Goal: Communication & Community: Answer question/provide support

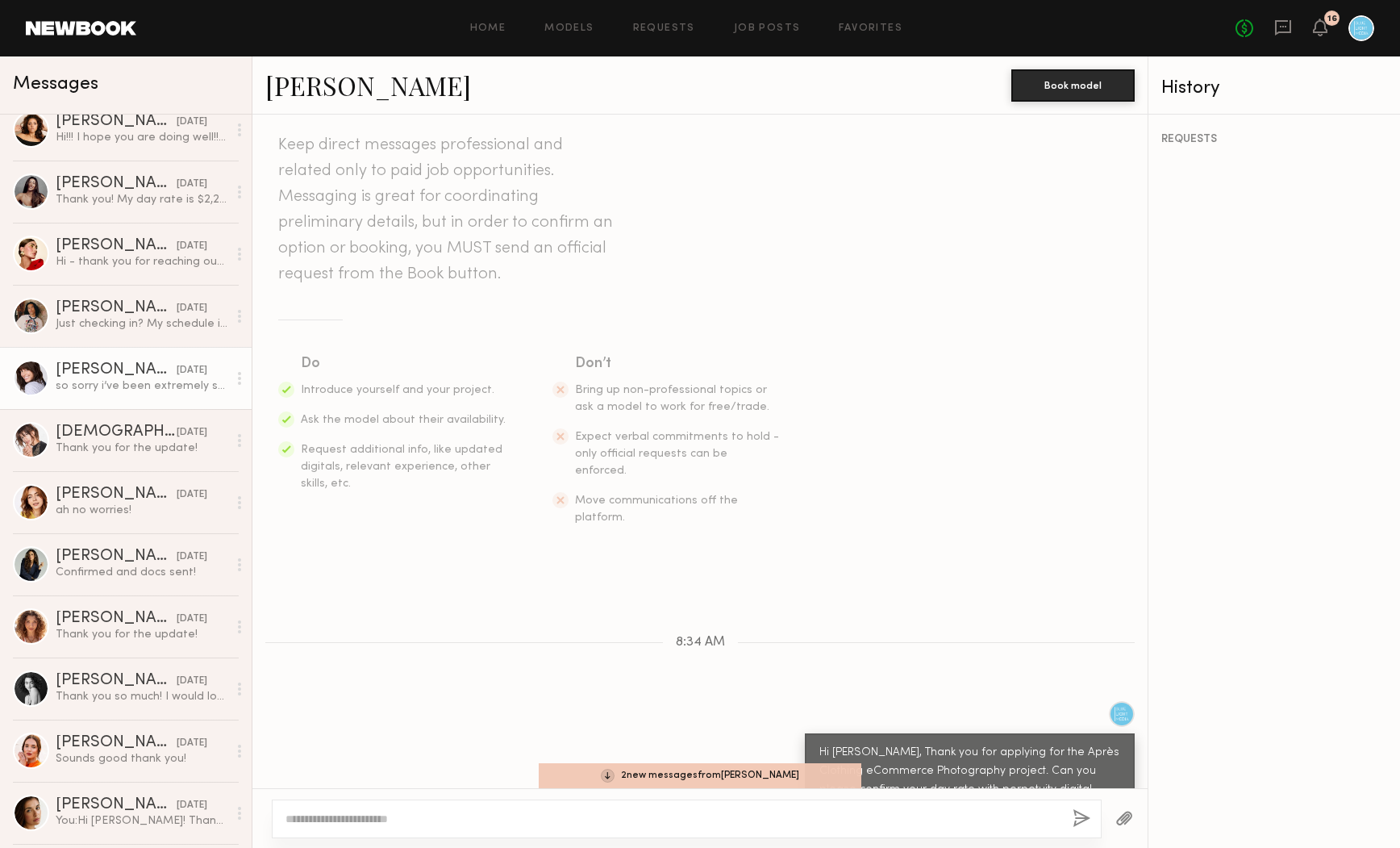
scroll to position [853, 0]
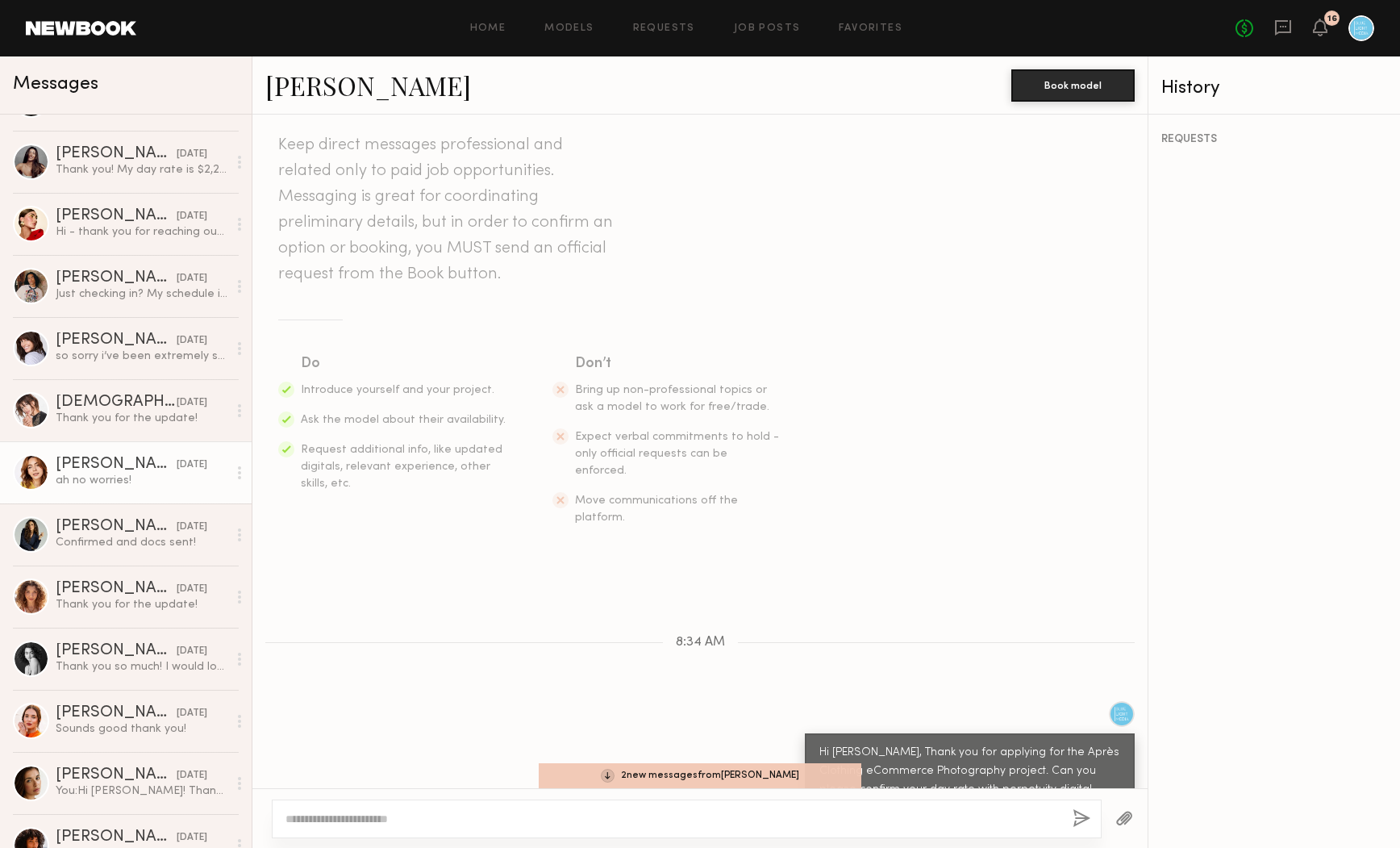
click at [116, 467] on div "Haley G." at bounding box center [116, 465] width 121 height 16
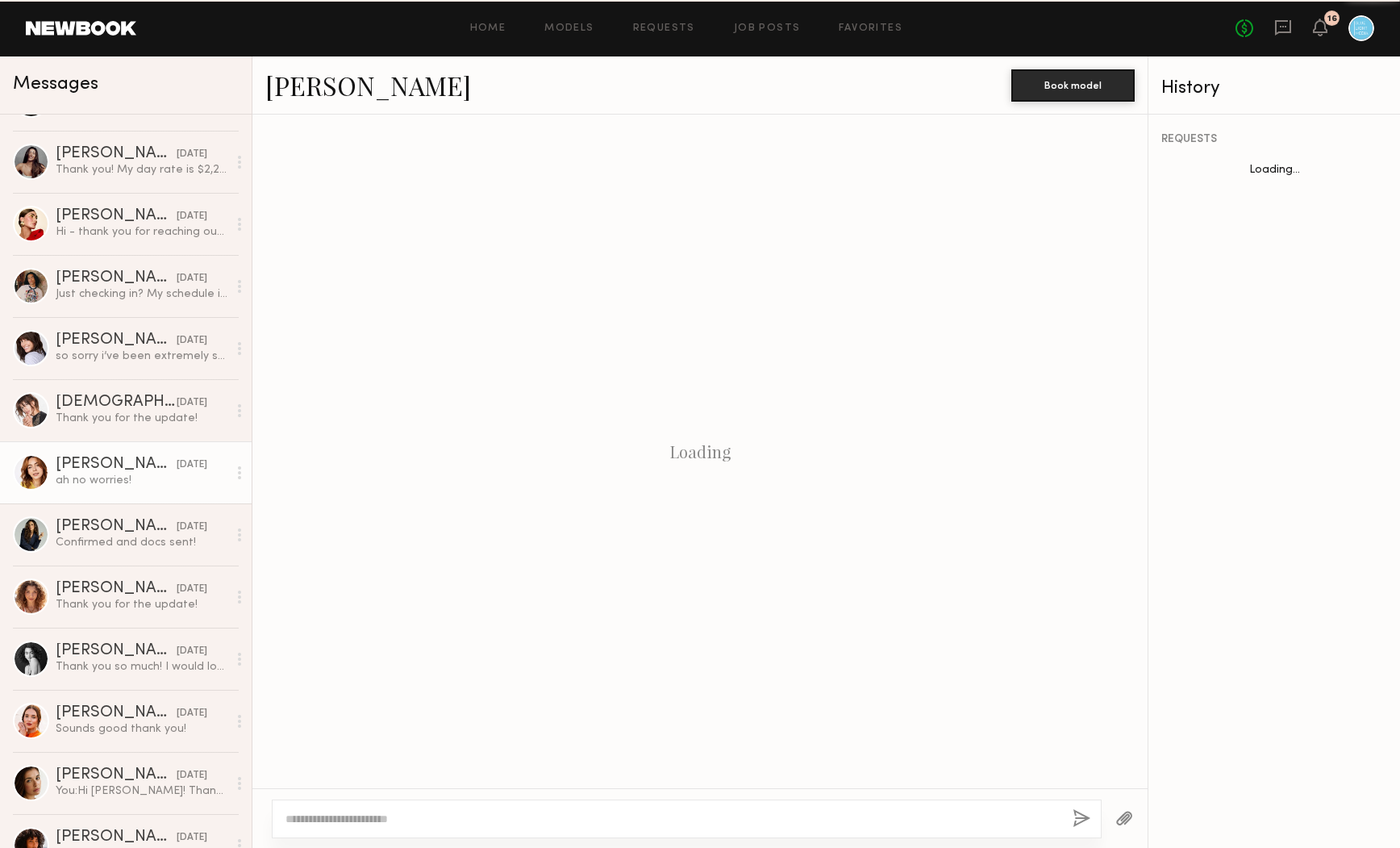
scroll to position [650, 0]
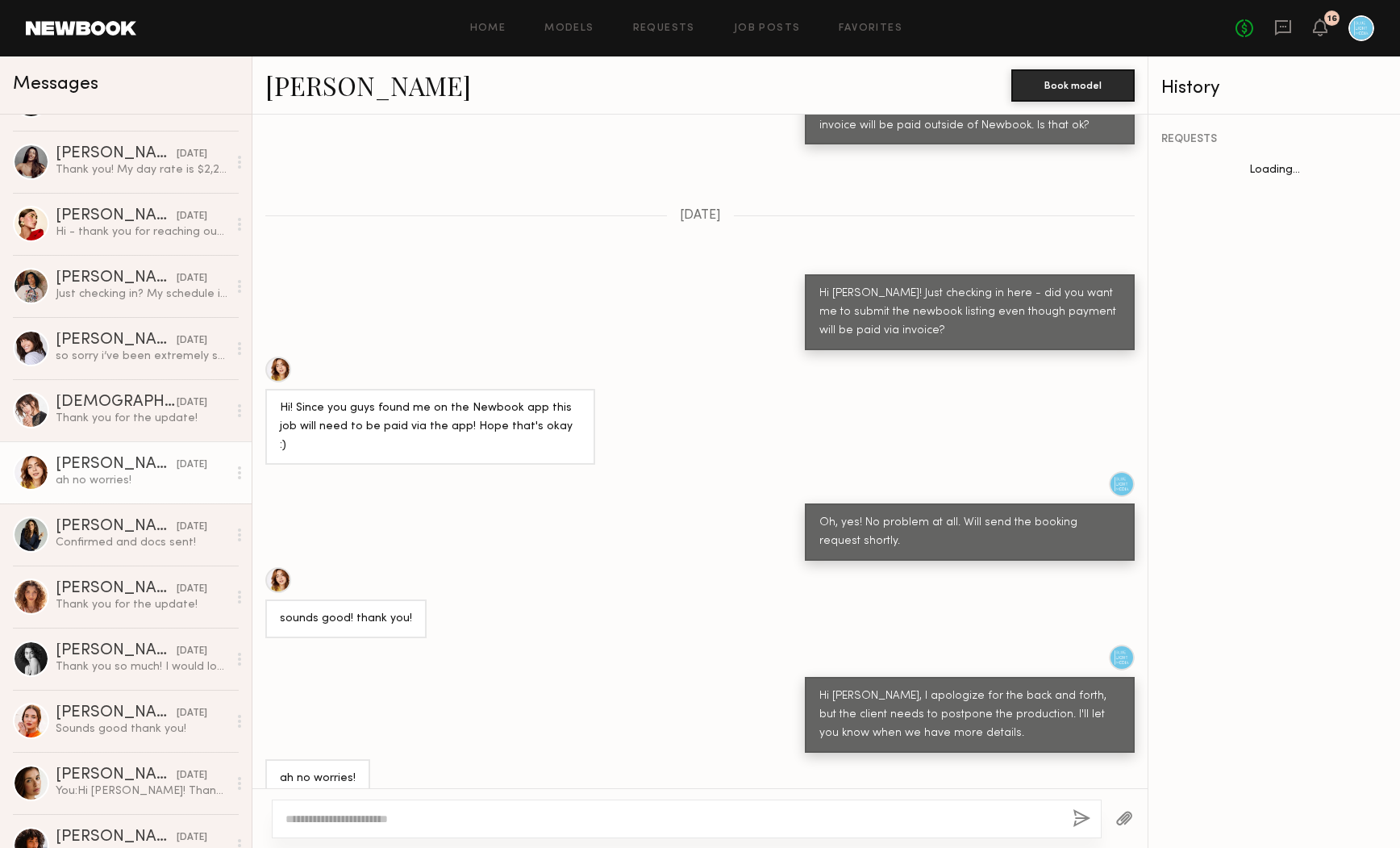
click at [324, 89] on link "Haley G." at bounding box center [368, 85] width 206 height 35
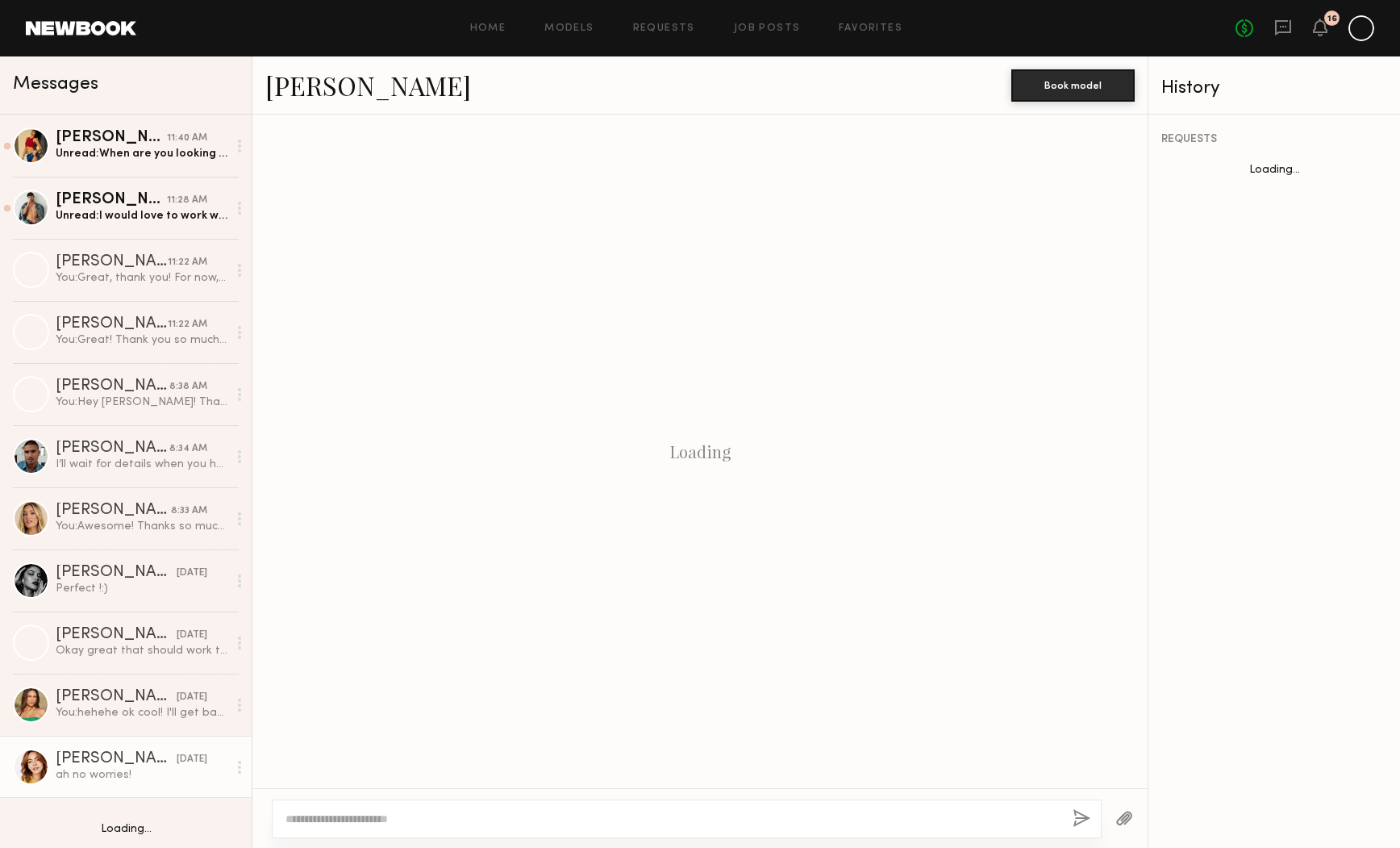
scroll to position [650, 0]
click at [159, 141] on div "[PERSON_NAME]" at bounding box center [112, 138] width 112 height 16
click at [129, 160] on div "Unread: When are you looking to shoot?" at bounding box center [142, 153] width 172 height 15
click at [142, 150] on div "Unread: When are you looking to shoot?" at bounding box center [142, 153] width 172 height 15
click at [226, 46] on header "Home Models Requests Job Posts Favorites Sign Out No fees up to $5,000 16" at bounding box center [700, 28] width 1400 height 57
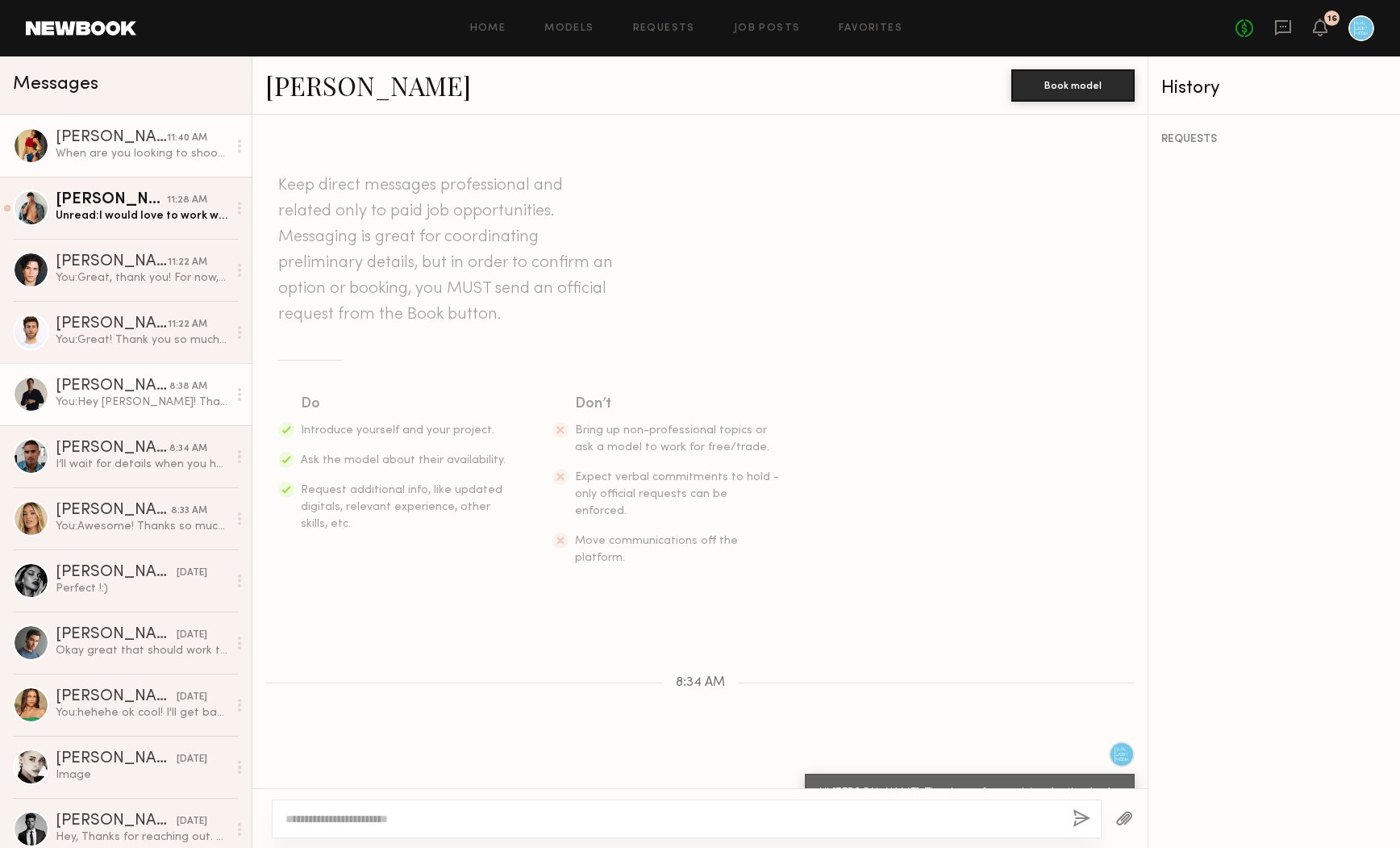
scroll to position [182, 0]
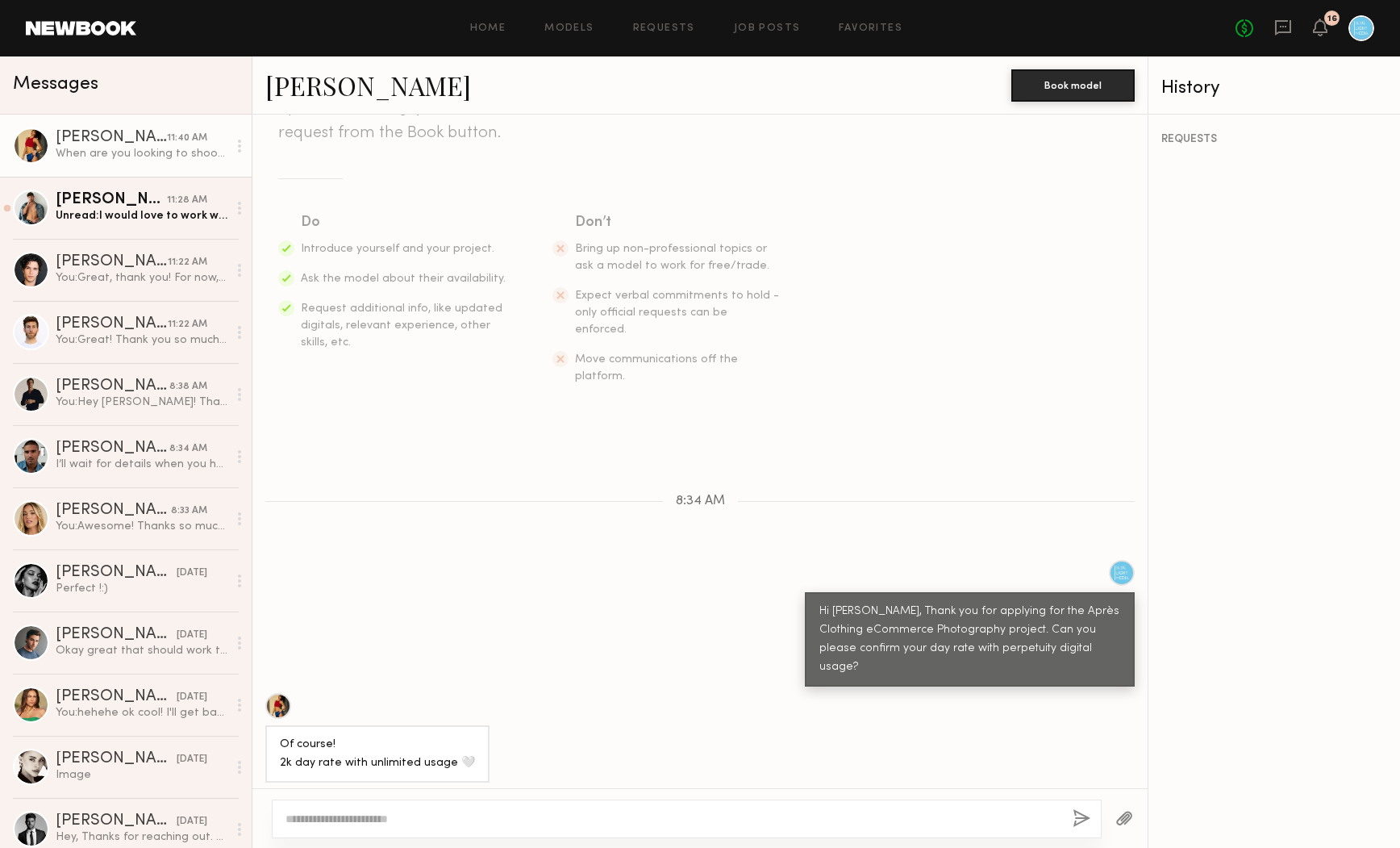
click at [357, 823] on textarea at bounding box center [673, 819] width 774 height 16
click at [529, 820] on textarea "**********" at bounding box center [673, 819] width 775 height 16
click at [636, 811] on textarea "**********" at bounding box center [673, 819] width 775 height 16
click at [627, 824] on textarea "**********" at bounding box center [673, 819] width 775 height 16
type textarea "**********"
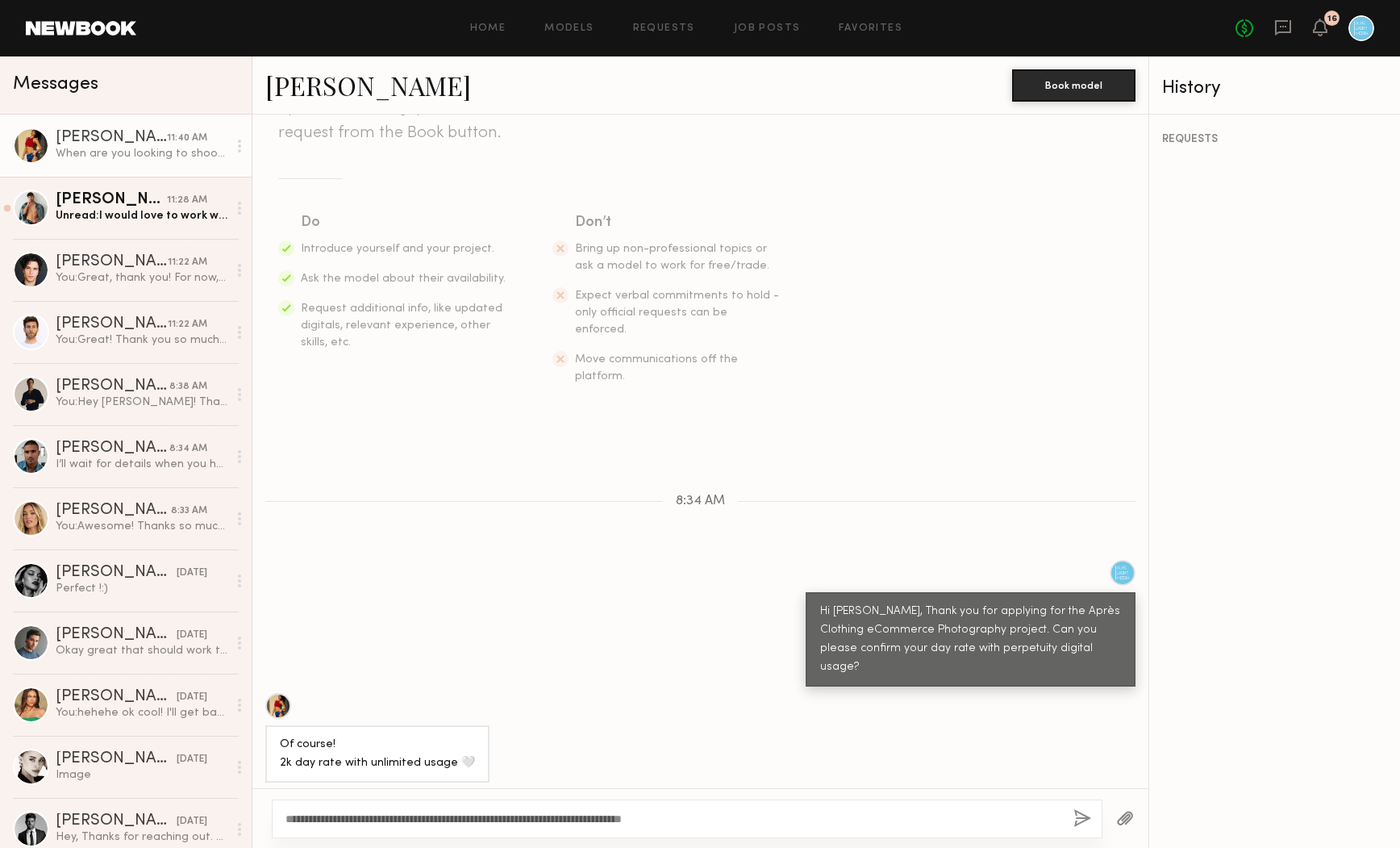
click at [1082, 810] on button "button" at bounding box center [1083, 819] width 18 height 20
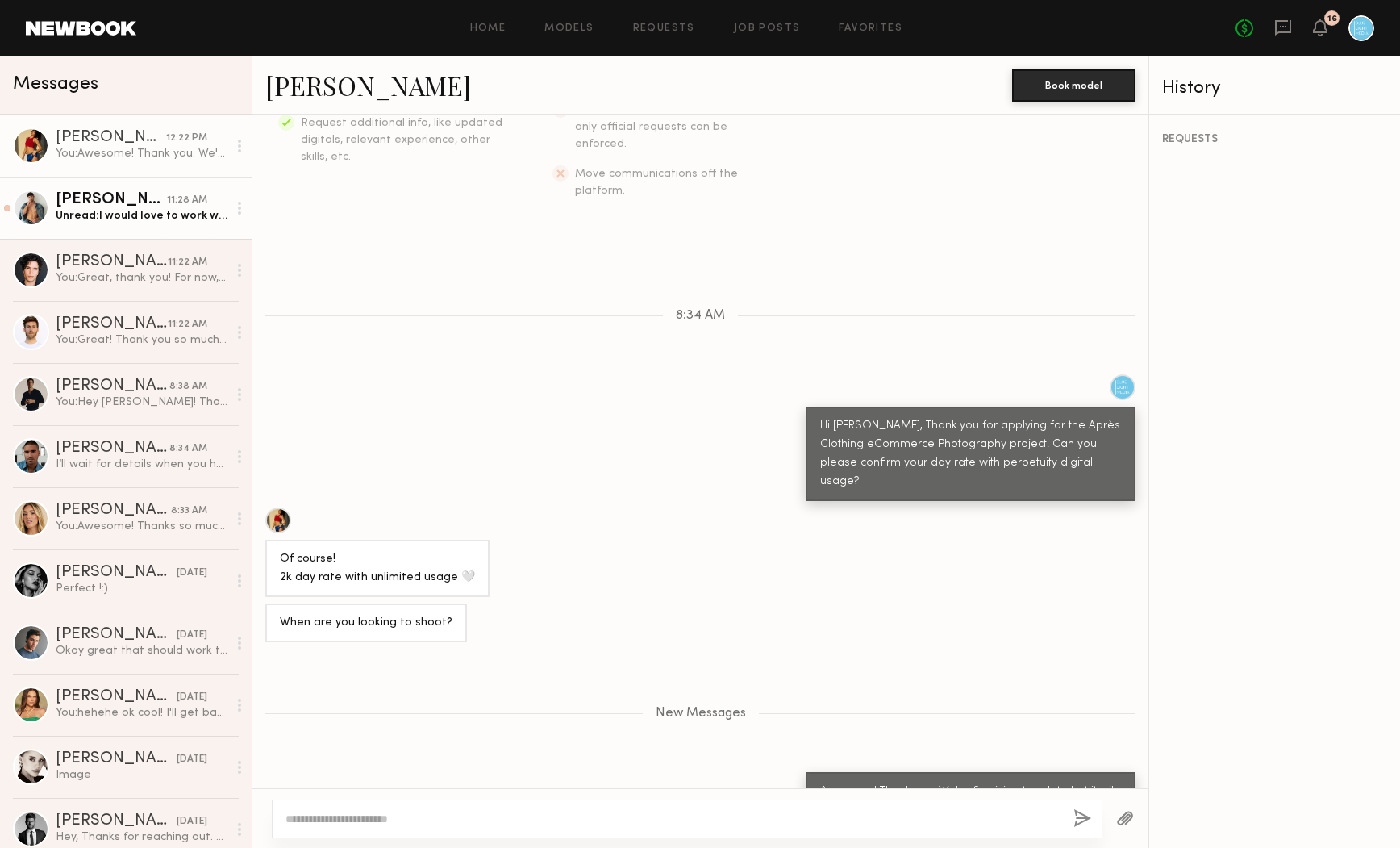
click at [173, 219] on div "Unread: I would love to work with you guys!" at bounding box center [142, 215] width 172 height 15
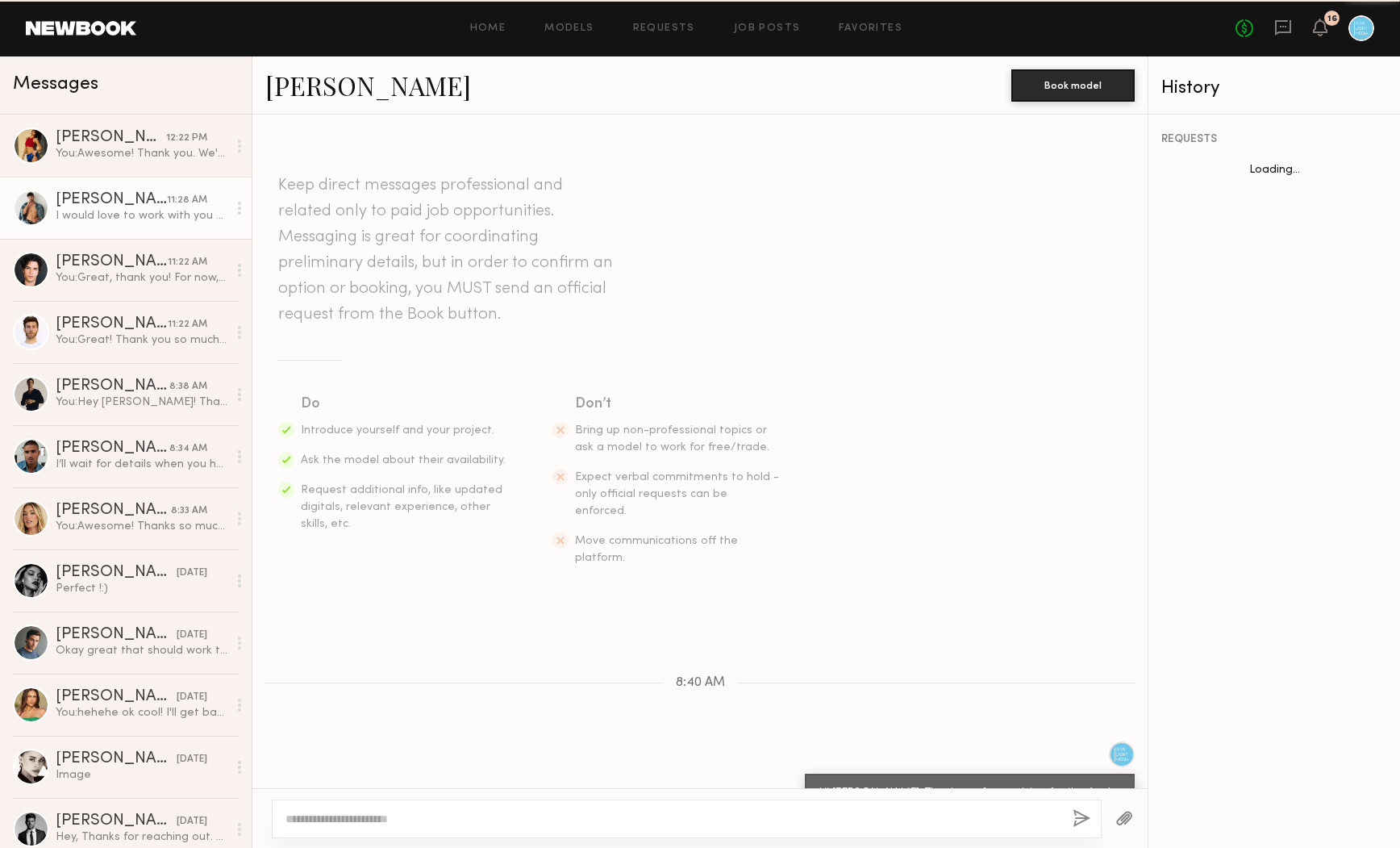
scroll to position [400, 0]
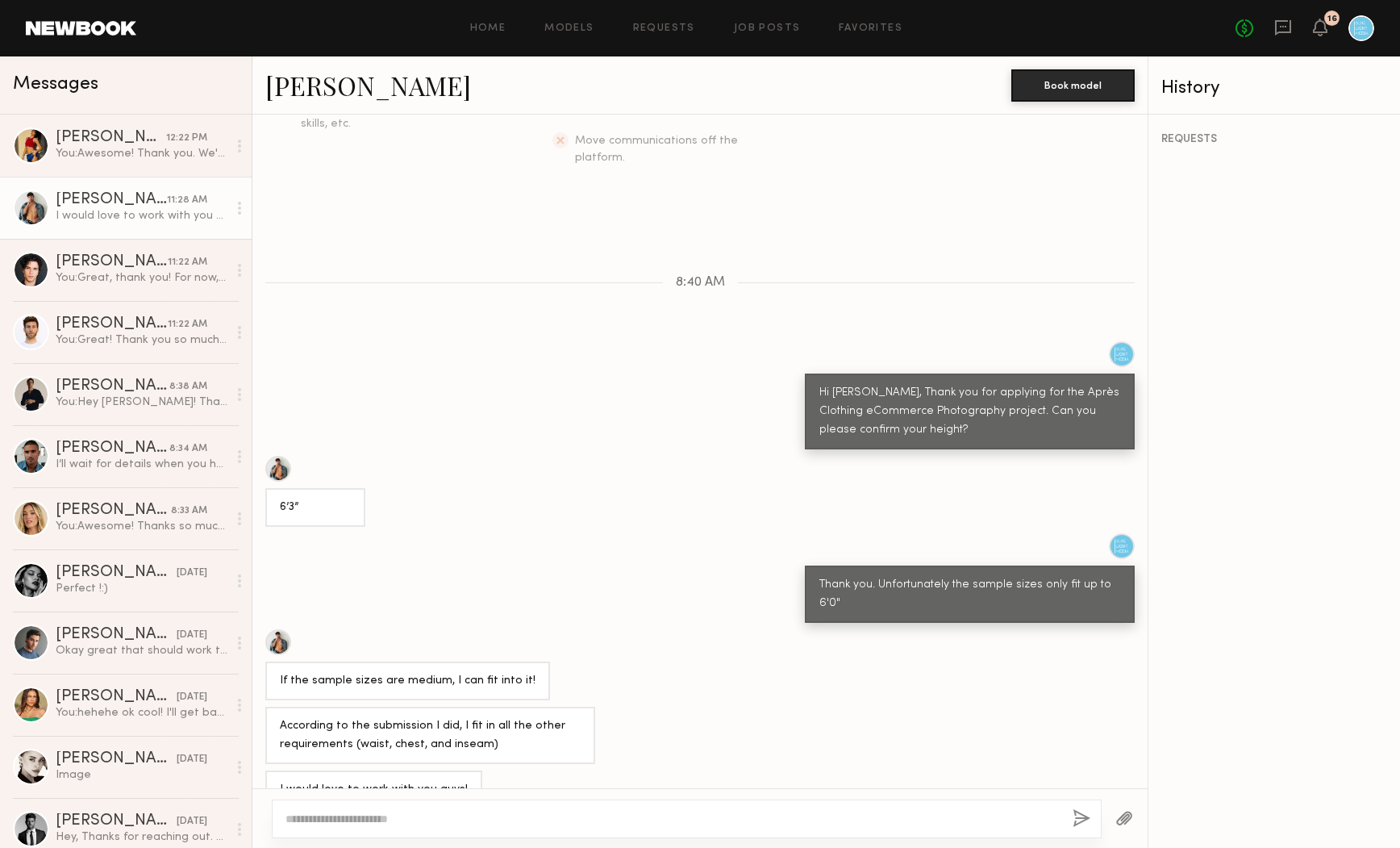
click at [371, 820] on textarea at bounding box center [673, 819] width 774 height 16
type textarea "**********"
click at [1089, 819] on button "button" at bounding box center [1083, 819] width 18 height 20
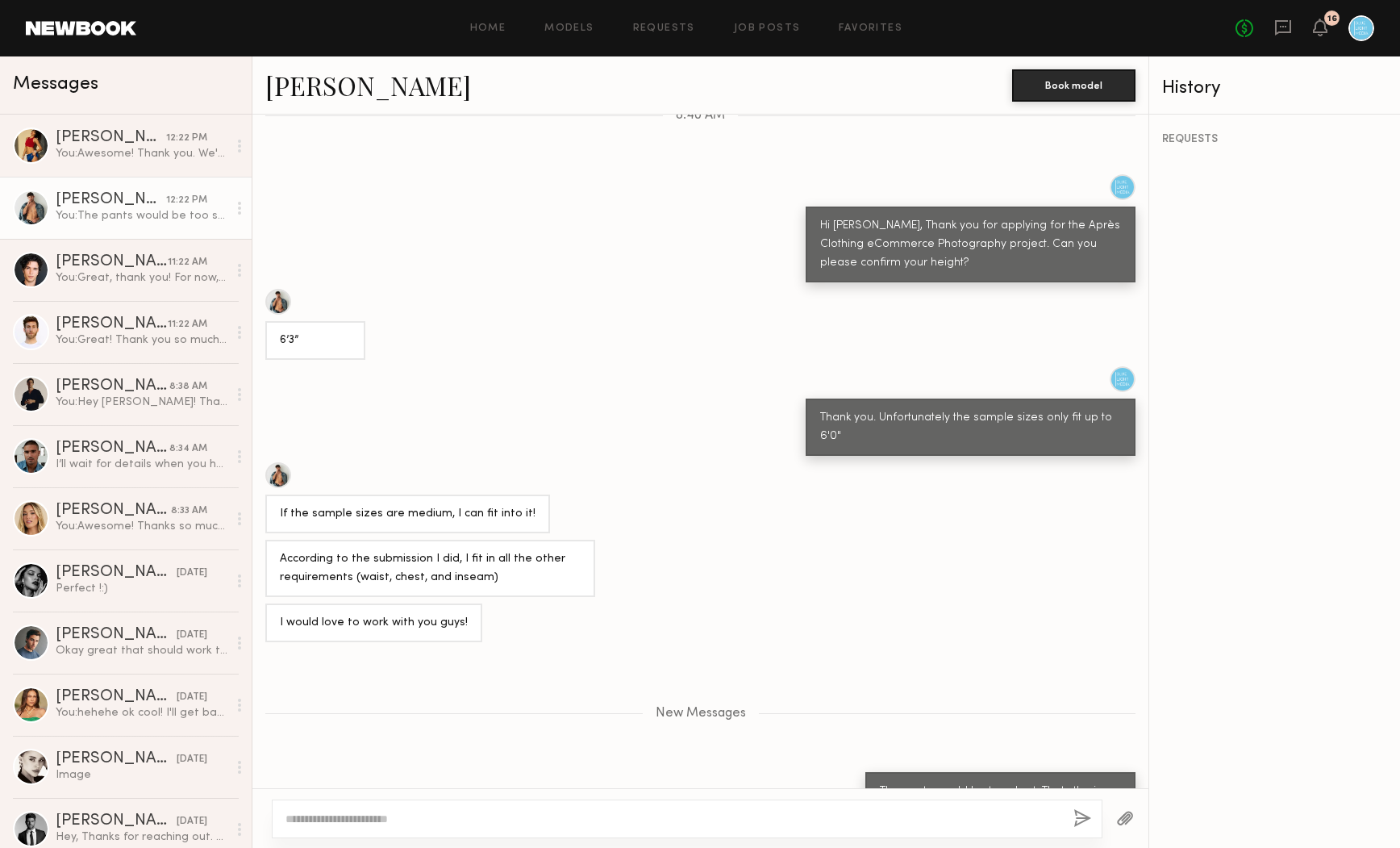
click at [168, 87] on div "Messages" at bounding box center [126, 82] width 226 height 24
click at [184, 101] on div "Messages" at bounding box center [126, 86] width 251 height 58
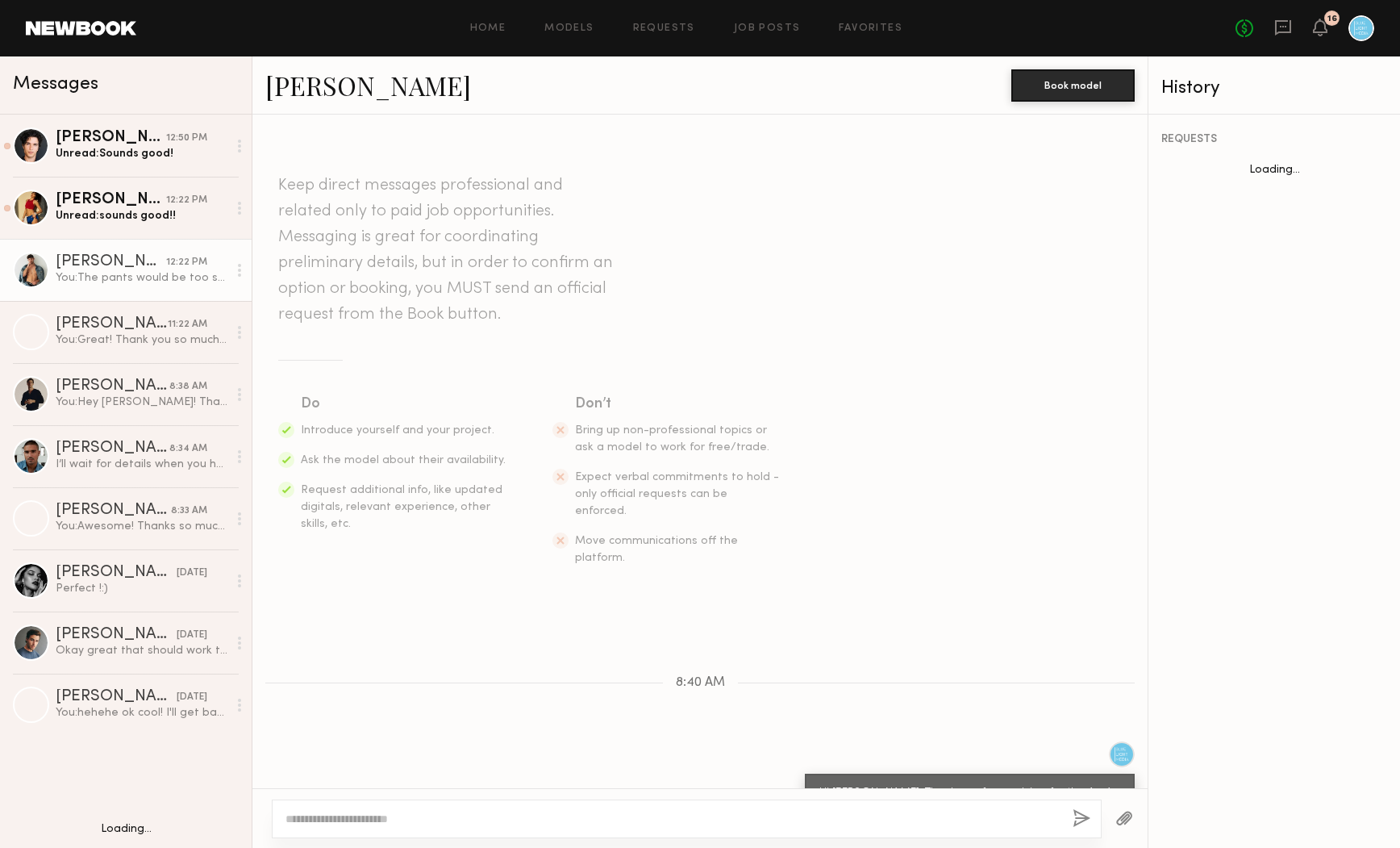
scroll to position [426, 0]
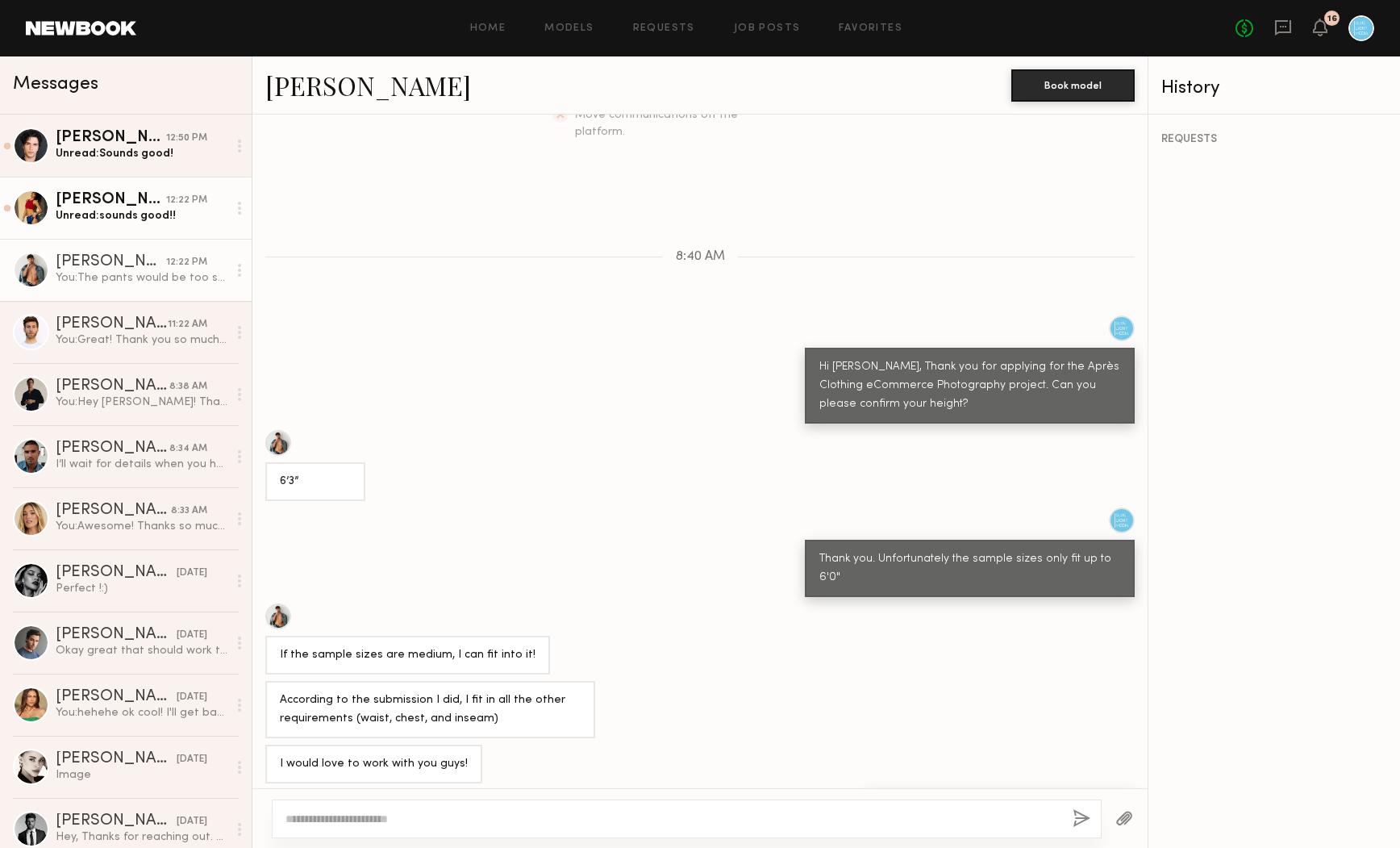
click at [133, 219] on div "Unread: sounds good!!" at bounding box center [142, 215] width 172 height 15
click at [116, 150] on div "Unread: Sounds good!" at bounding box center [142, 153] width 172 height 15
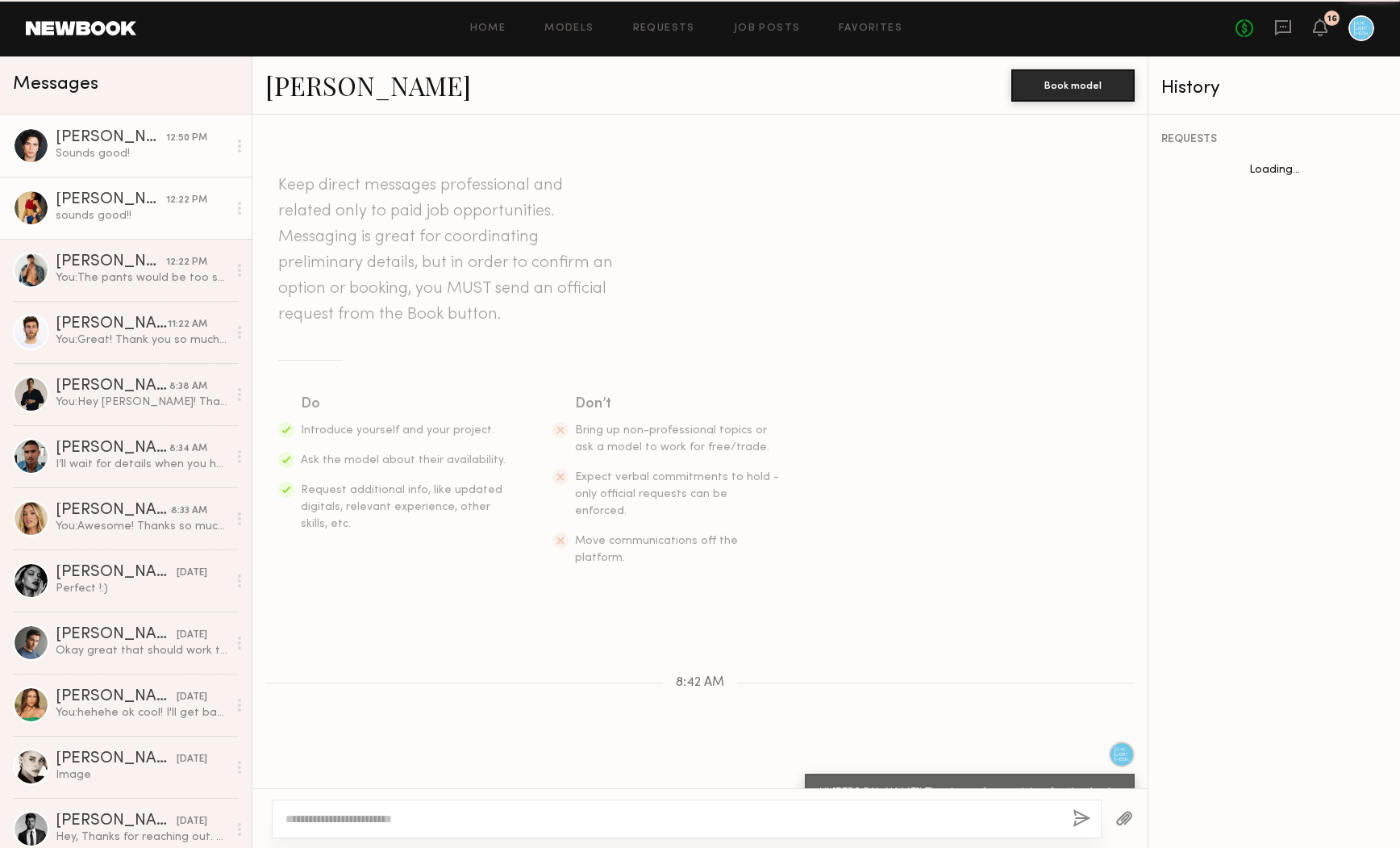
scroll to position [369, 0]
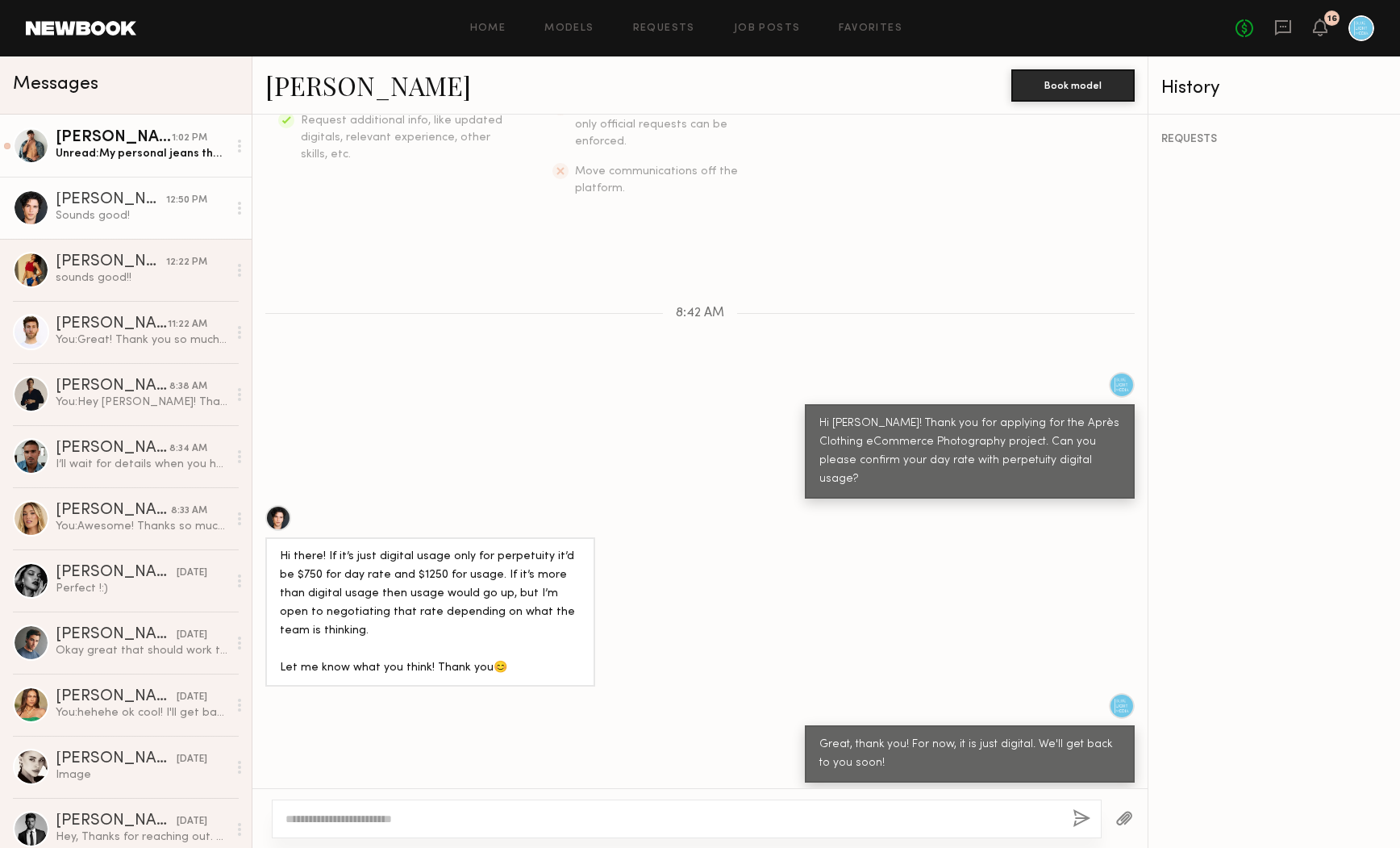
click at [171, 129] on link "Dylan W. 1:02 PM Unread: My personal jeans that I have are 32 inseam" at bounding box center [126, 146] width 251 height 62
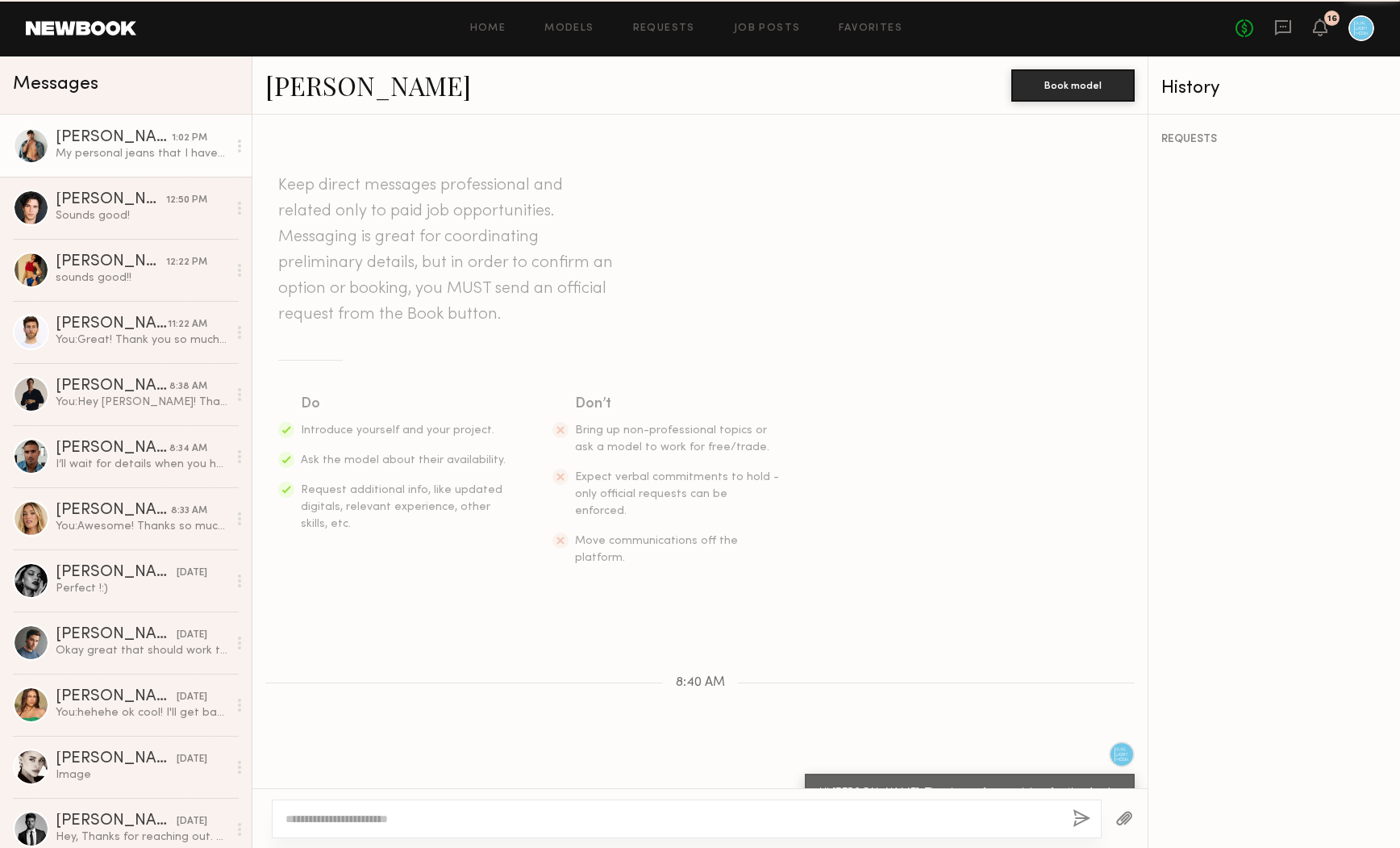
scroll to position [600, 0]
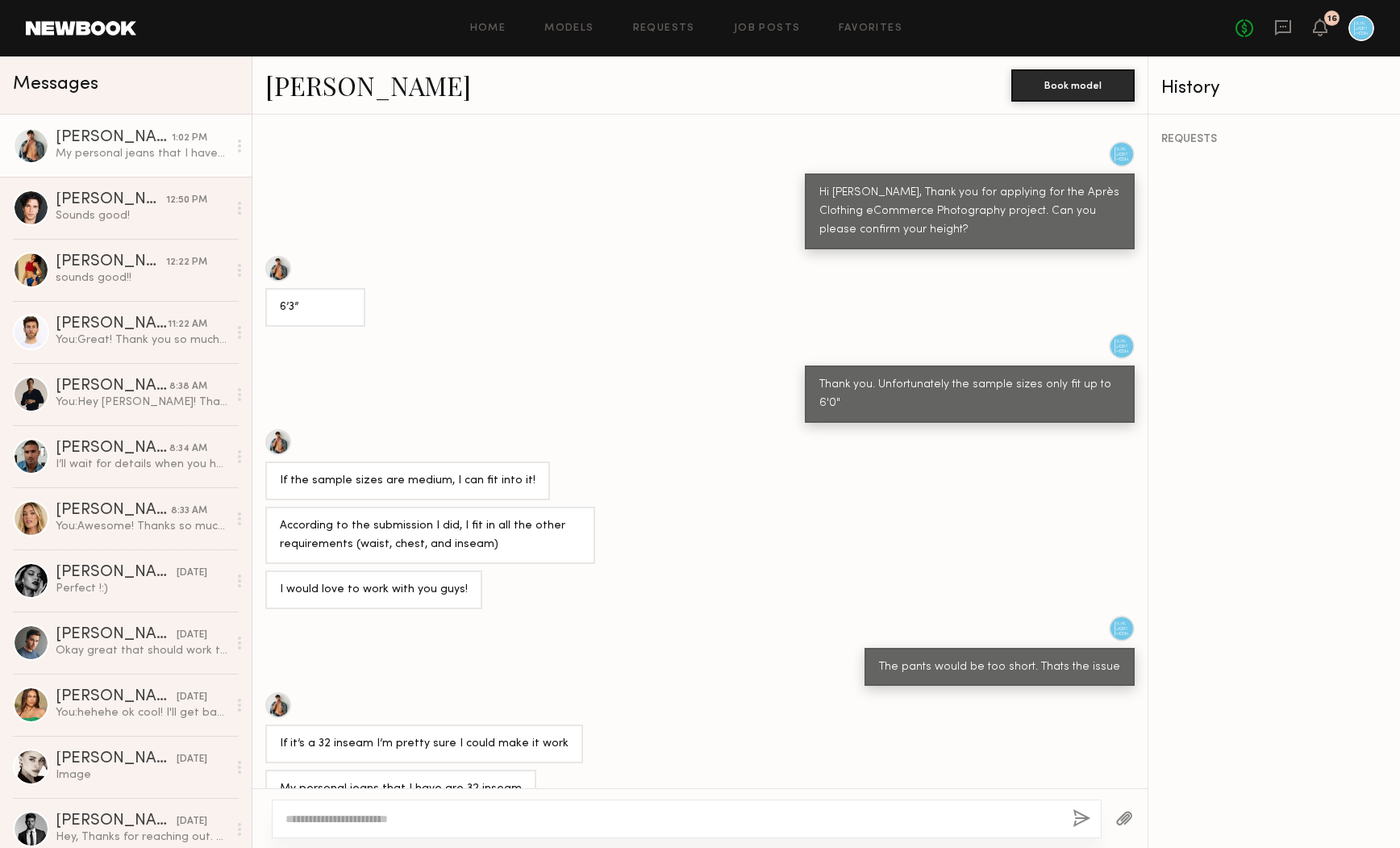
click at [701, 769] on div "My personal jeans that I have are 32 inseam" at bounding box center [700, 788] width 895 height 39
click at [262, 26] on div "Home Models Requests Job Posts Favorites Sign Out" at bounding box center [687, 28] width 1100 height 11
